Goal: Task Accomplishment & Management: Complete application form

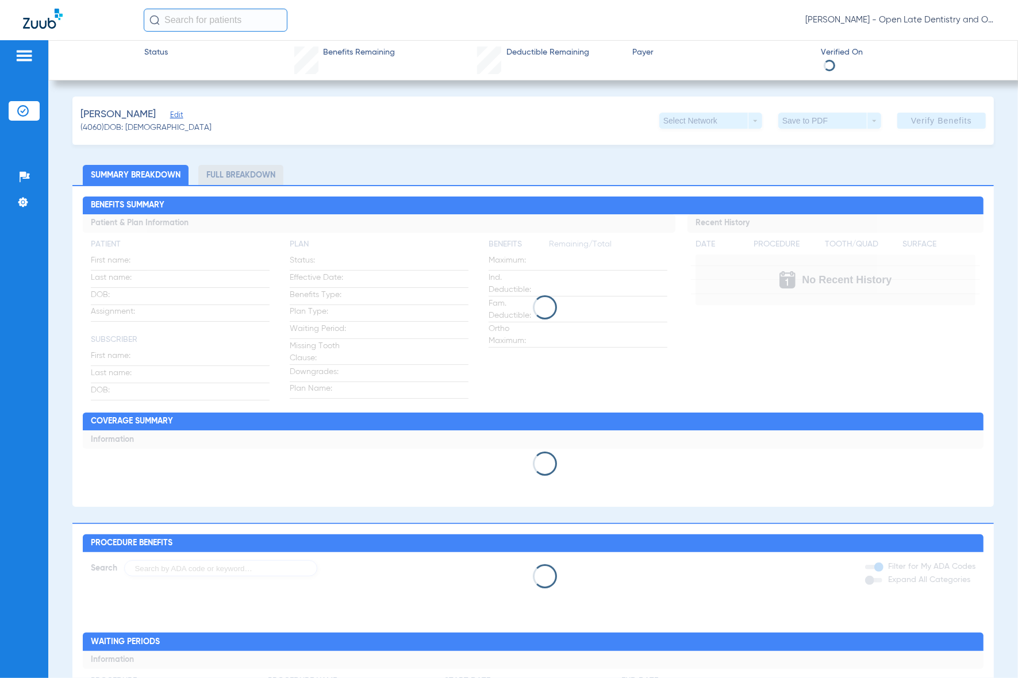
click at [205, 15] on input "text" at bounding box center [216, 20] width 144 height 23
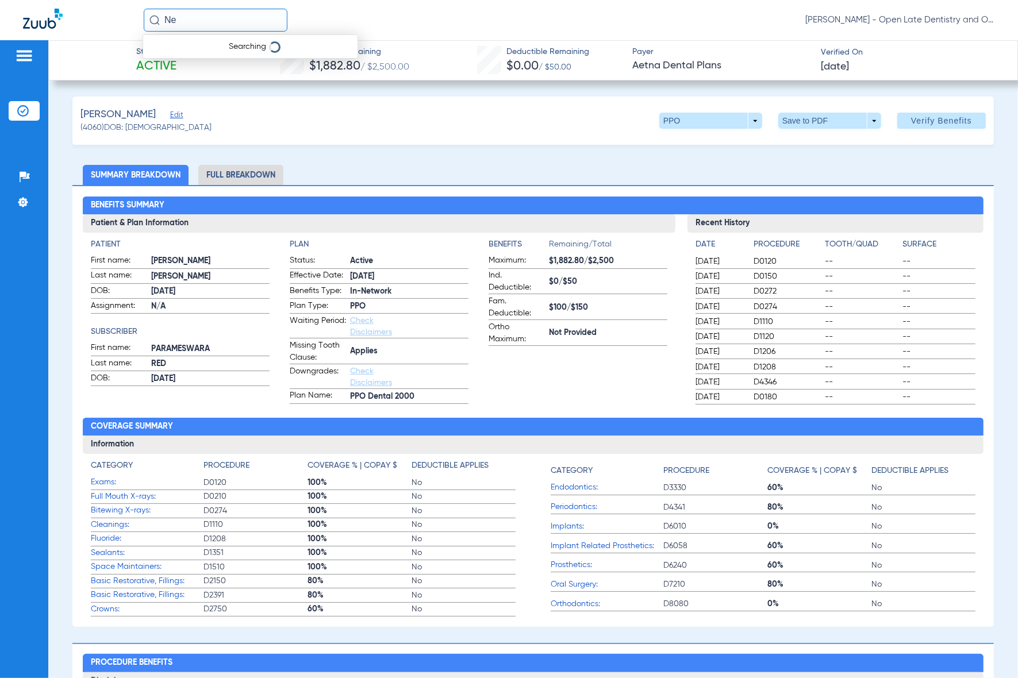
type input "N"
type input "[PERSON_NAME]"
click at [208, 57] on span "[PERSON_NAME] [PERSON_NAME]" at bounding box center [217, 61] width 130 height 9
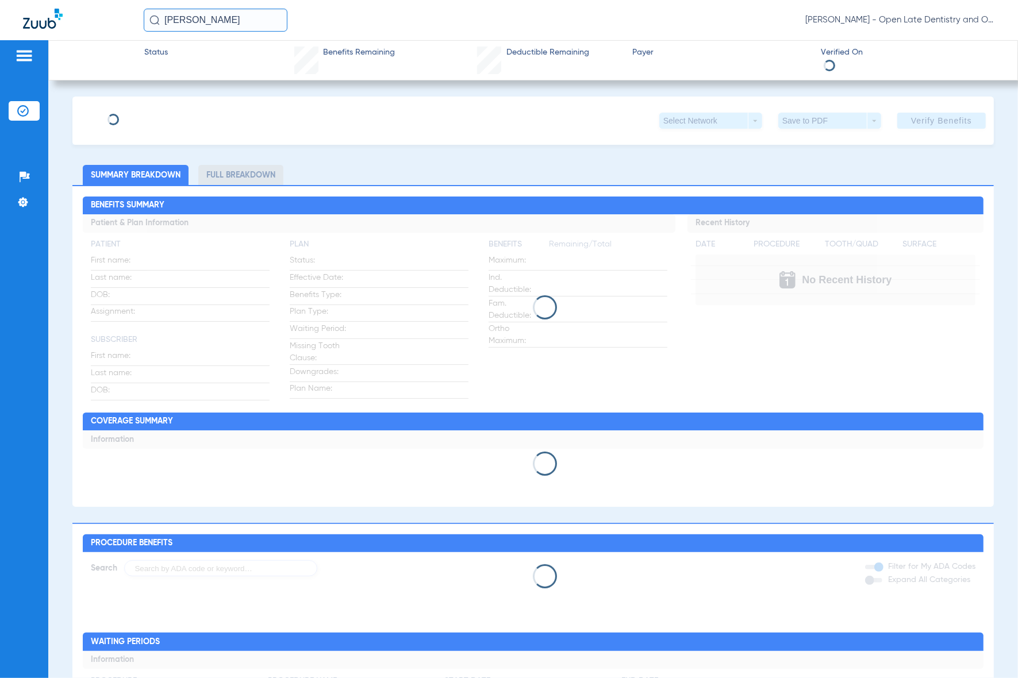
type input "[PERSON_NAME] [PERSON_NAME]"
type input "Juttu"
type input "[DATE]"
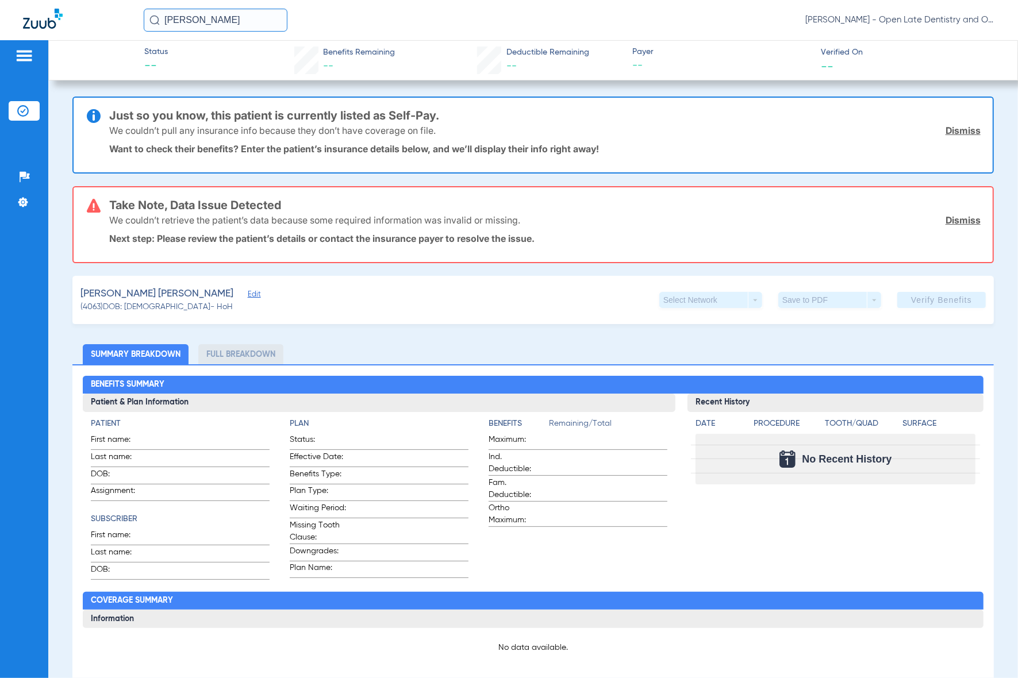
click at [248, 296] on span "Edit" at bounding box center [253, 295] width 10 height 11
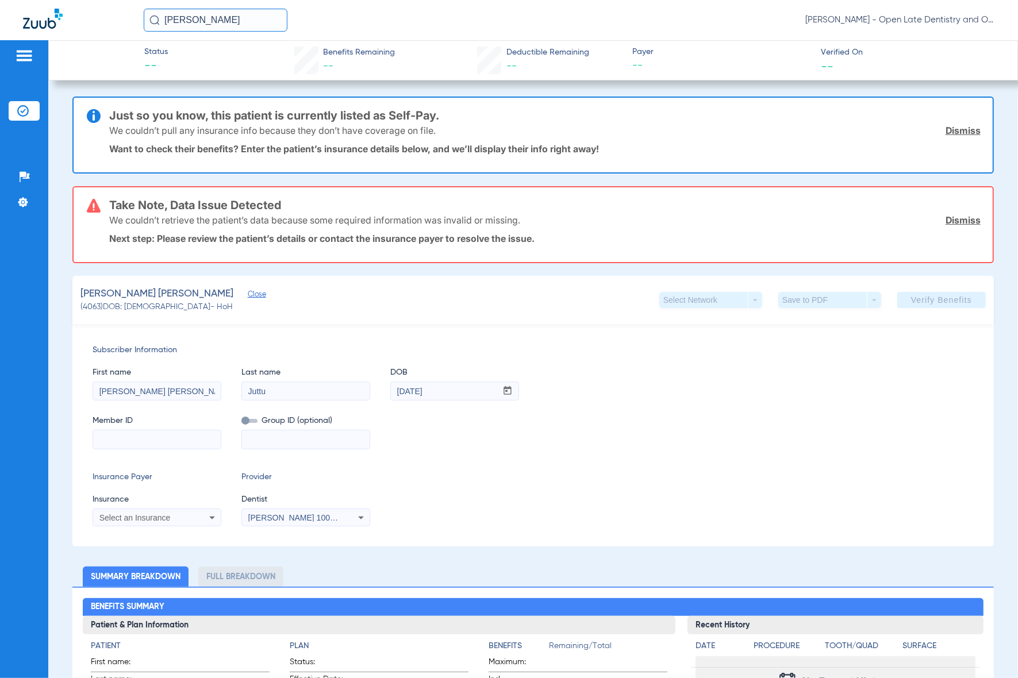
click at [118, 437] on input at bounding box center [157, 439] width 128 height 18
click at [161, 440] on input at bounding box center [157, 439] width 128 height 18
paste input "U7562765703"
type input "U7562765703"
click at [197, 511] on div "Select an Insurance" at bounding box center [157, 518] width 128 height 14
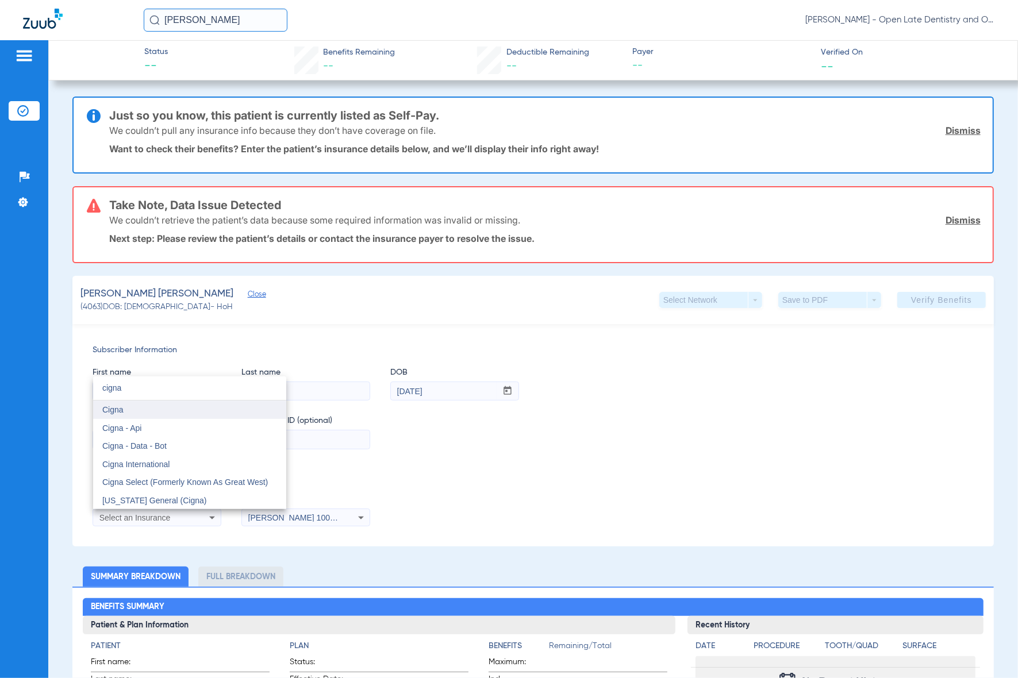
type input "cigna"
click at [147, 417] on mat-option "Cigna" at bounding box center [189, 410] width 193 height 18
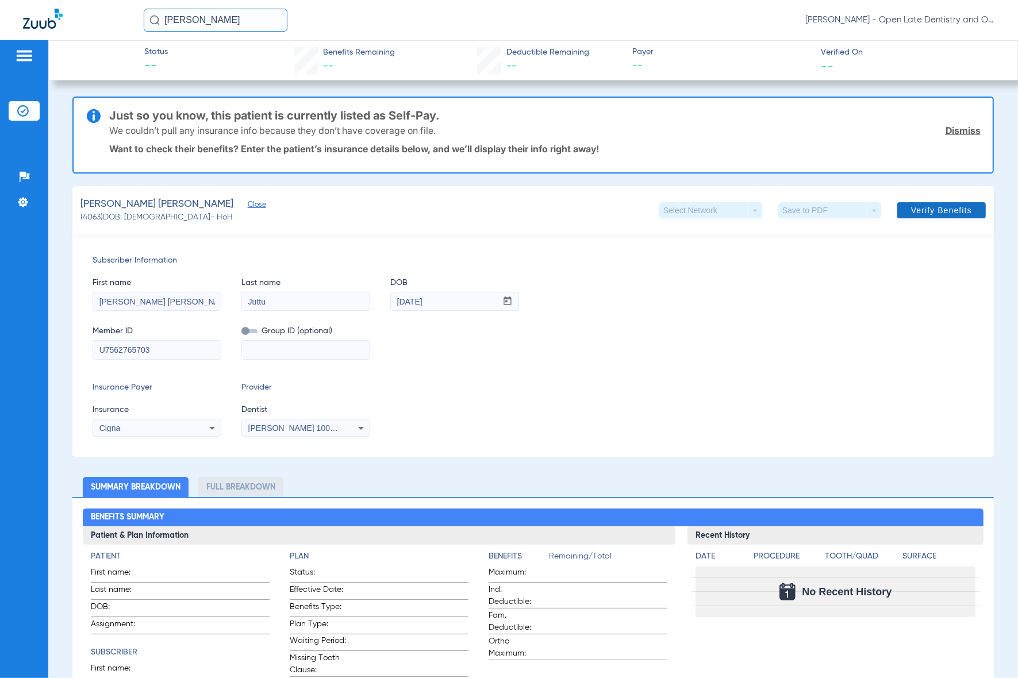
click at [944, 214] on span at bounding box center [941, 211] width 88 height 28
